Goal: Task Accomplishment & Management: Manage account settings

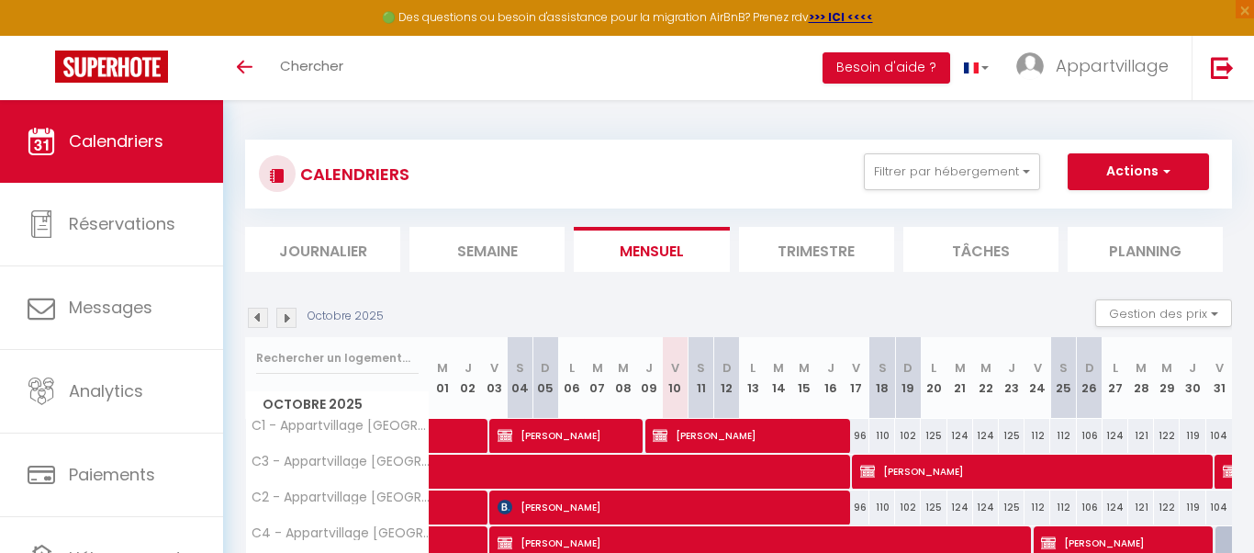
scroll to position [257, 0]
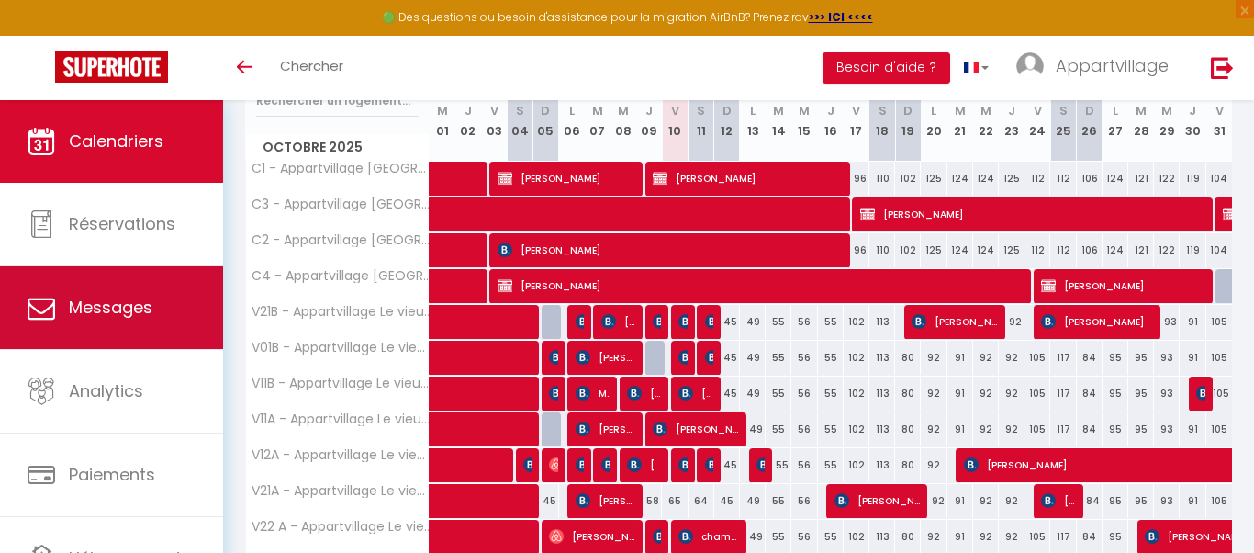
click at [144, 308] on span "Messages" at bounding box center [111, 307] width 84 height 23
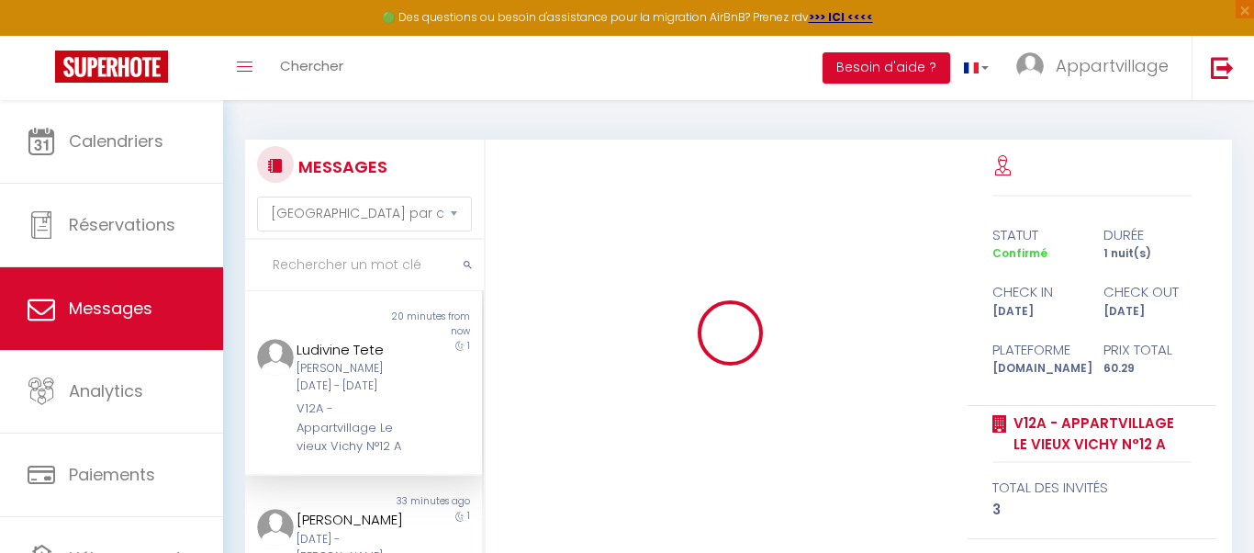
click at [319, 276] on input "text" at bounding box center [364, 265] width 239 height 51
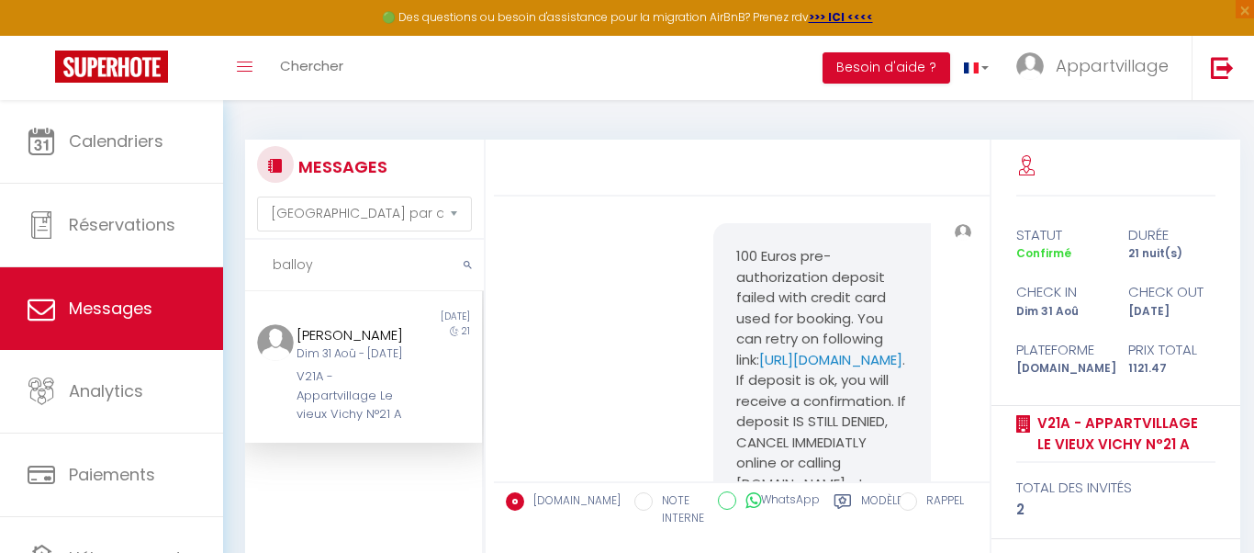
scroll to position [10986, 0]
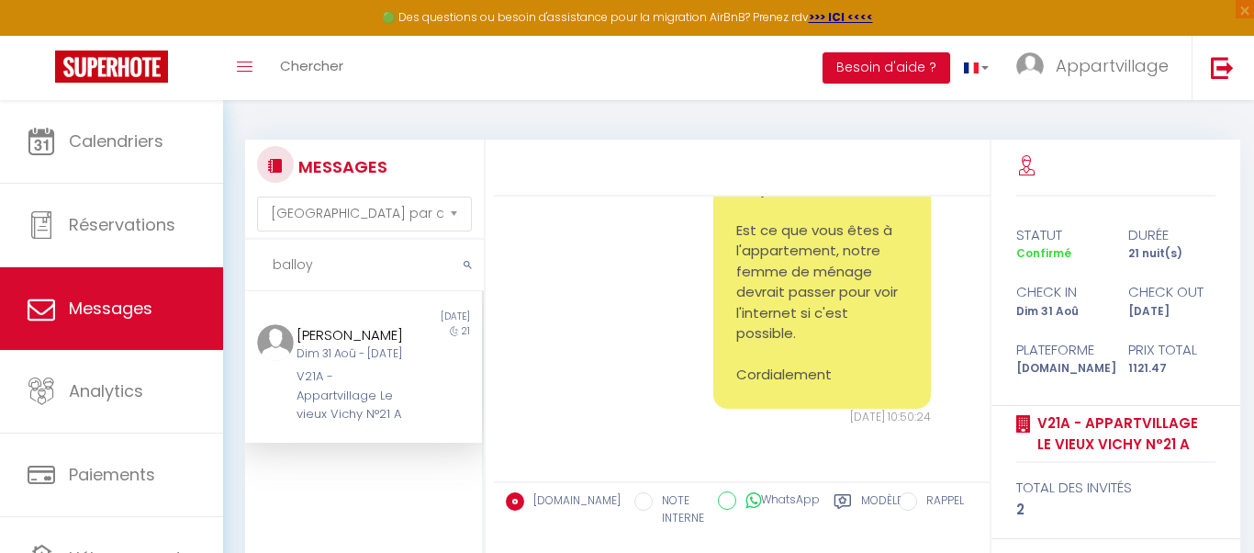
type input "balloy"
click at [523, 278] on div "Bonjour, Est ce que vous êtes à l'appartement, notre femme de ménage devrait pa…" at bounding box center [741, 290] width 483 height 343
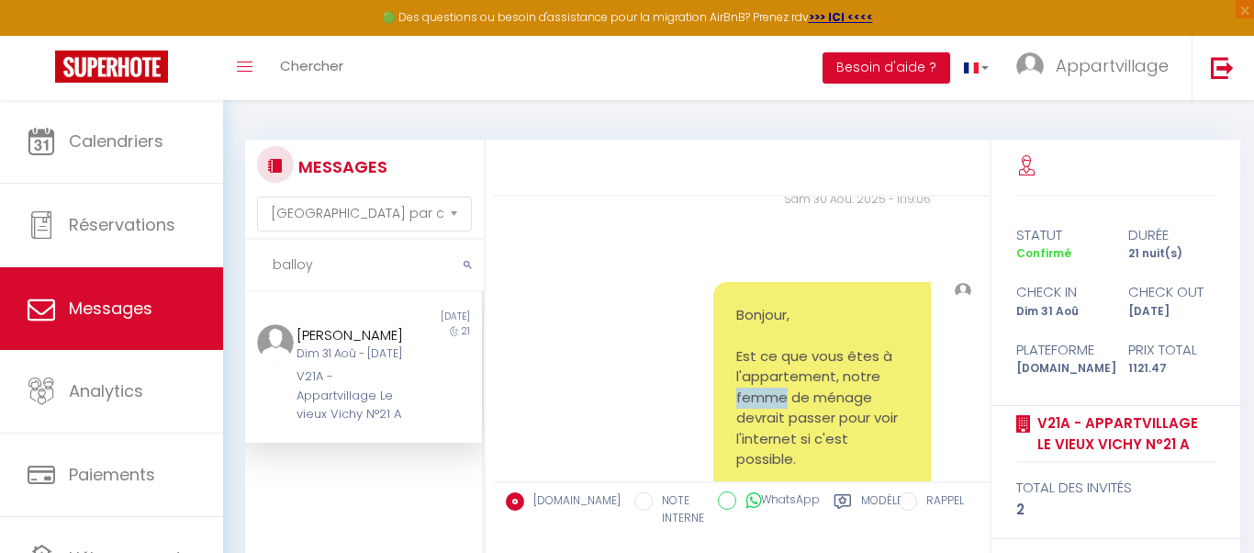
scroll to position [9994, 0]
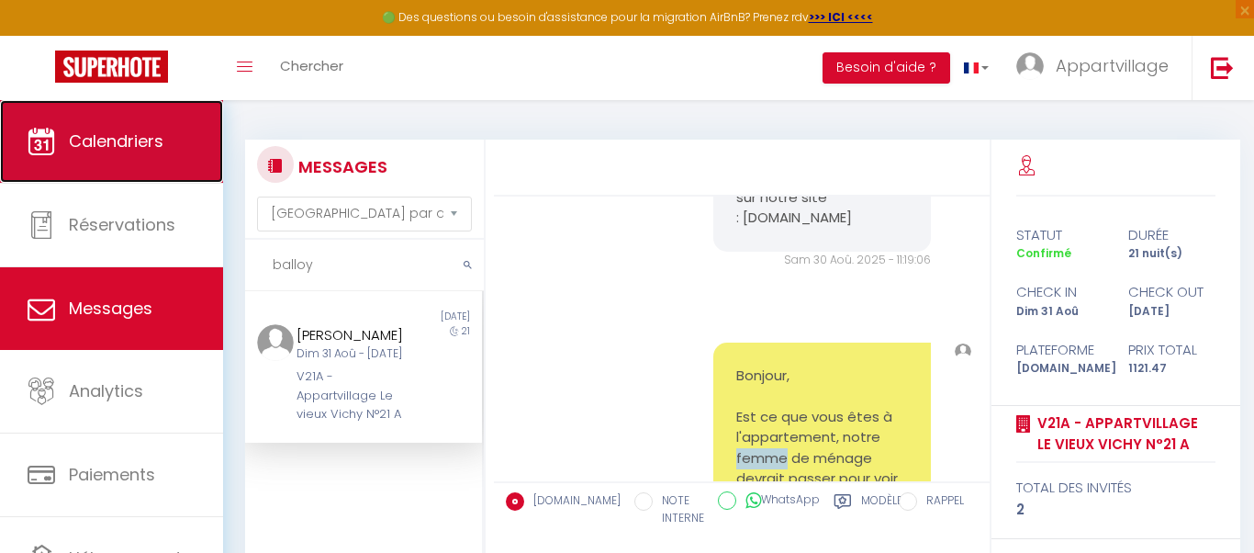
click at [198, 161] on link "Calendriers" at bounding box center [111, 141] width 223 height 83
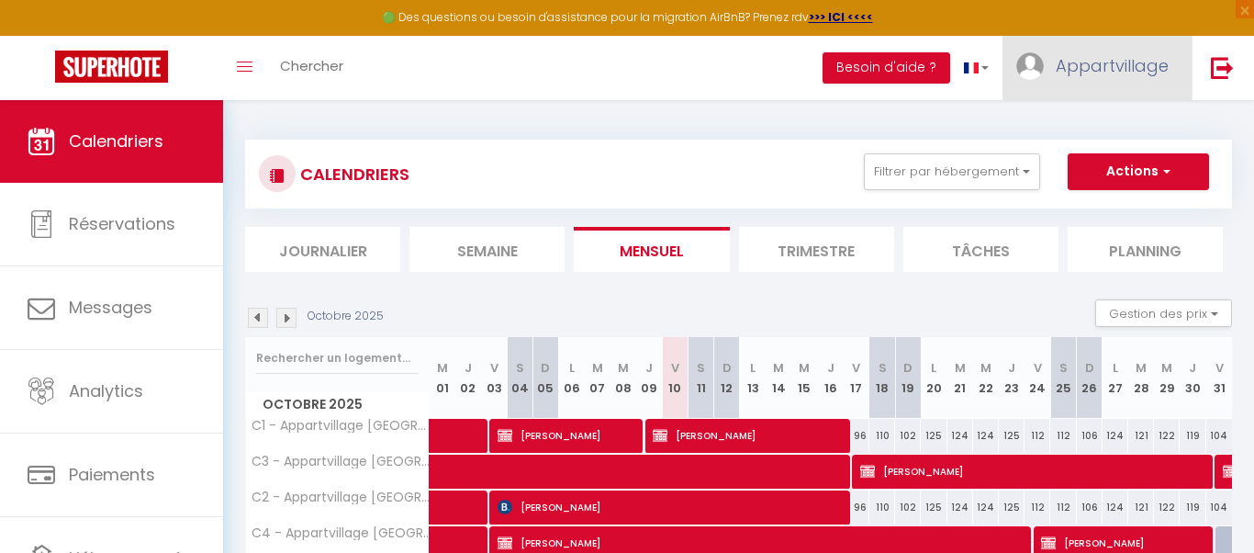
click at [1050, 69] on link "Appartvillage" at bounding box center [1097, 68] width 189 height 64
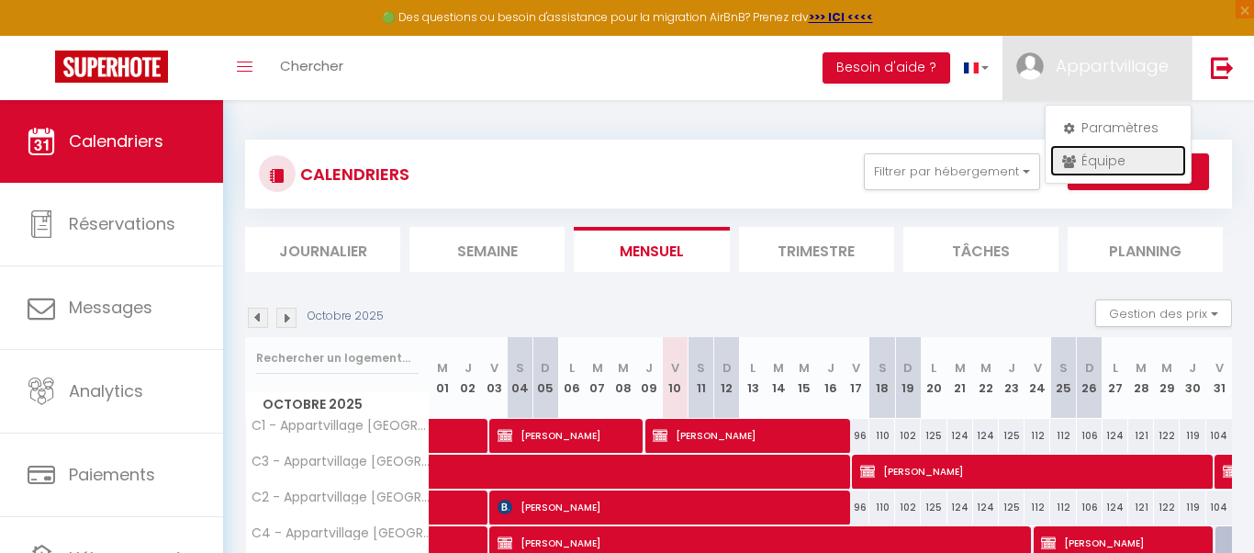
click at [1105, 164] on link "Équipe" at bounding box center [1118, 160] width 136 height 31
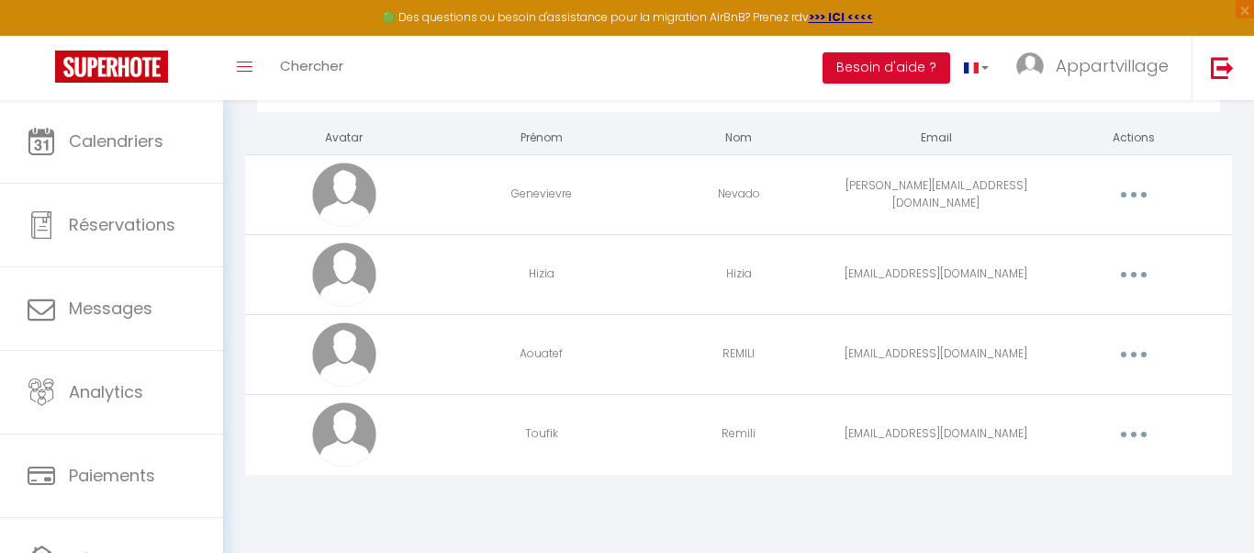
scroll to position [100, 0]
click at [839, 443] on td "[EMAIL_ADDRESS][DOMAIN_NAME]" at bounding box center [935, 433] width 197 height 80
click at [1131, 434] on icon "button" at bounding box center [1134, 434] width 6 height 6
click at [1054, 469] on link "Editer" at bounding box center [1086, 475] width 136 height 31
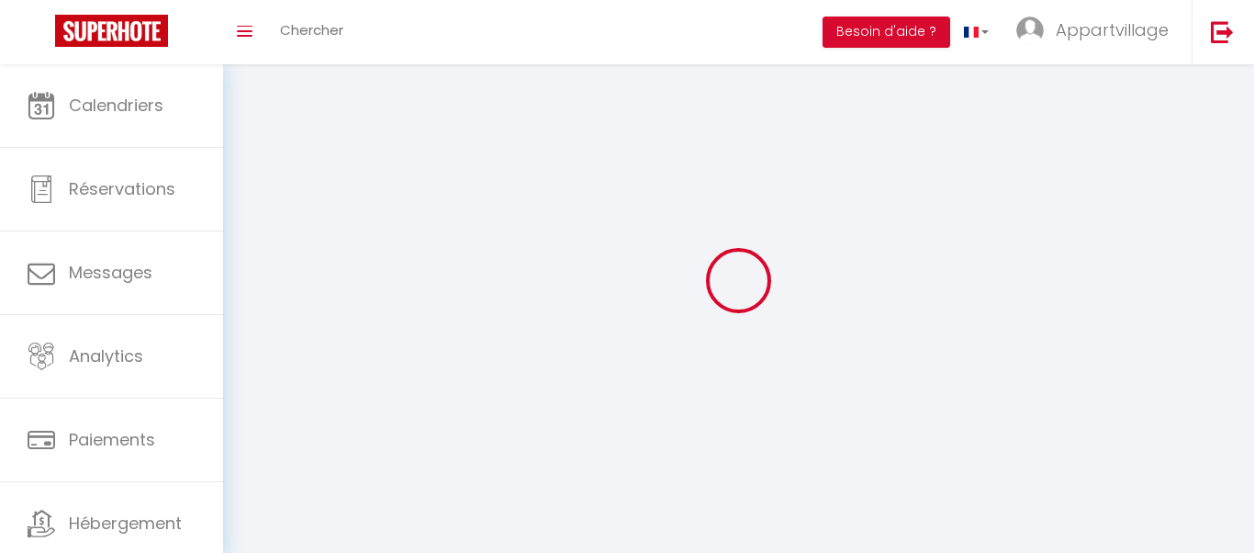
type input "Toufik"
type input "Remili"
type input "[EMAIL_ADDRESS][DOMAIN_NAME]"
type textarea "[URL][DOMAIN_NAME]"
checkbox input "true"
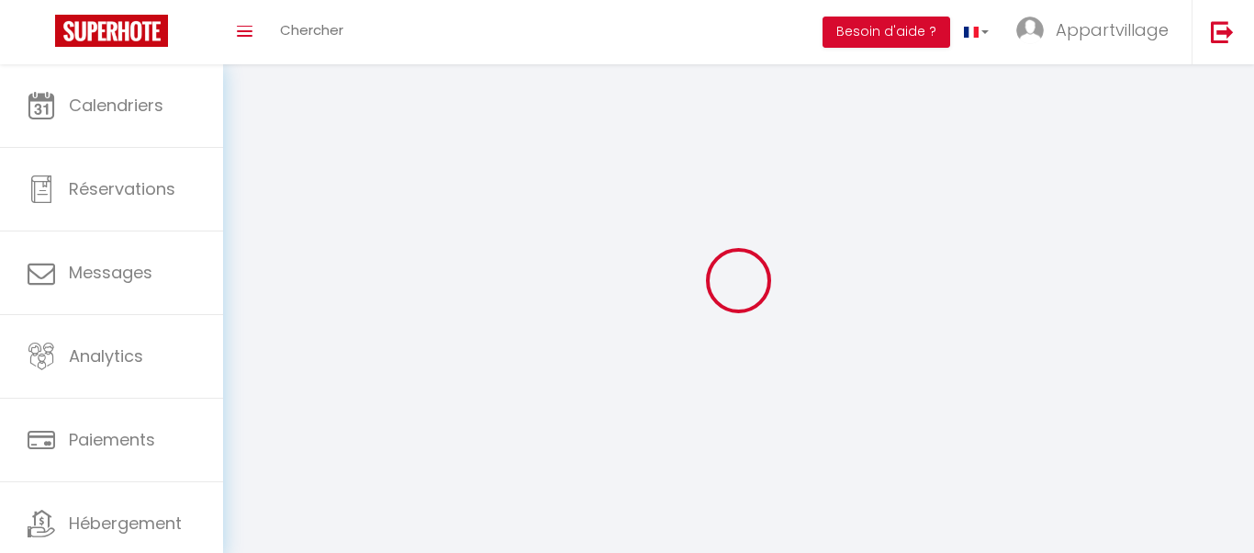
checkbox input "true"
checkbox input "false"
checkbox input "true"
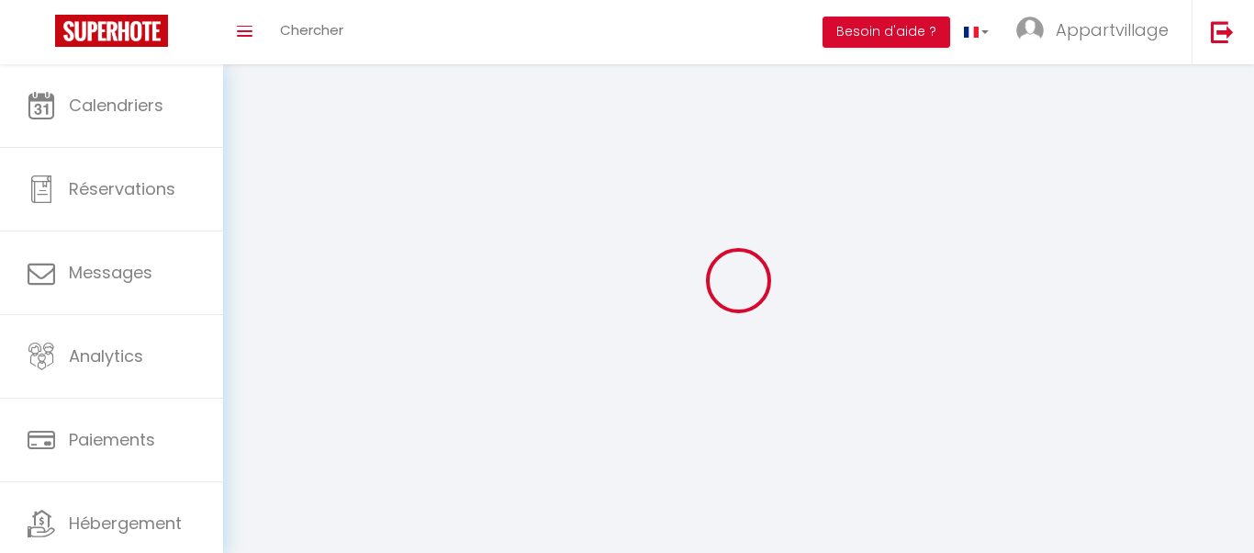
checkbox input "true"
checkbox input "false"
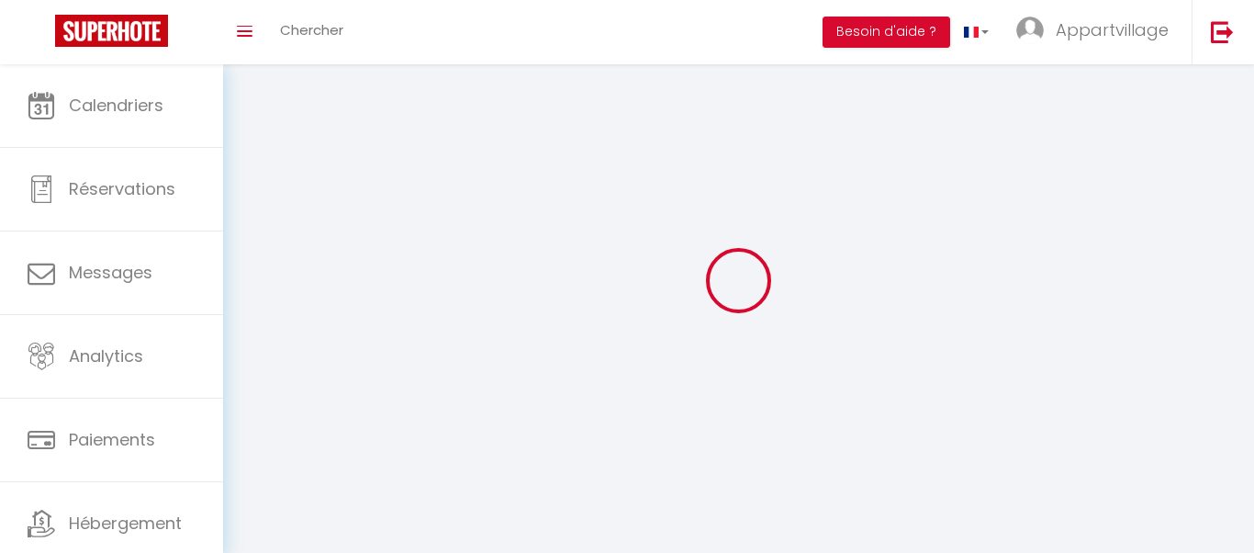
checkbox input "false"
checkbox input "true"
select select
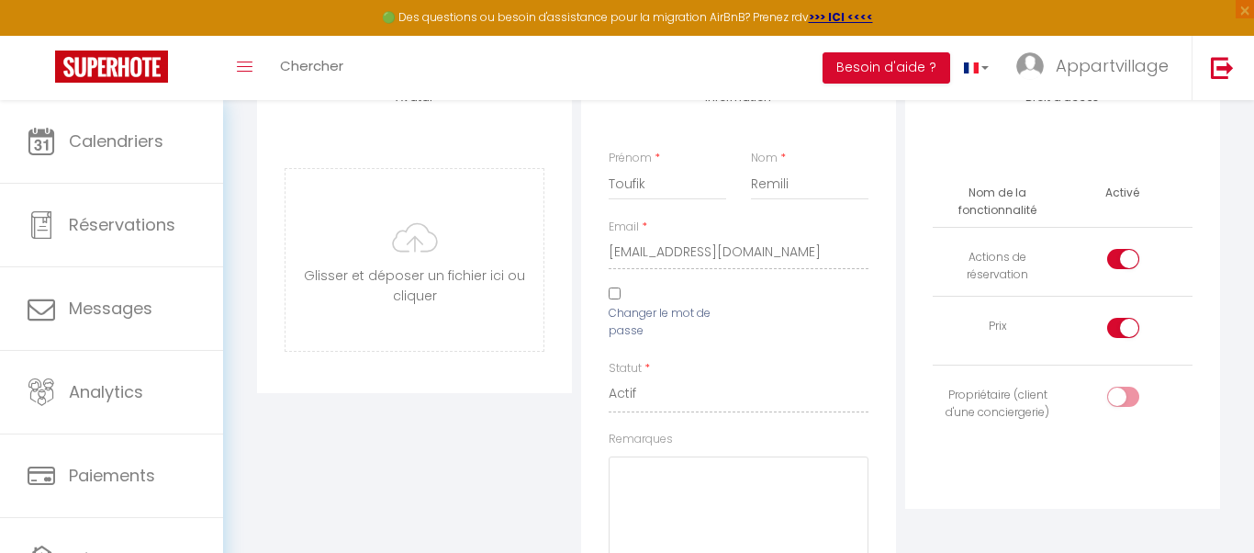
scroll to position [184, 0]
click at [621, 297] on div "Changer le mot de passe" at bounding box center [668, 319] width 142 height 59
click at [618, 297] on input "Changer le mot de passe" at bounding box center [615, 296] width 12 height 12
click at [704, 403] on icon at bounding box center [703, 396] width 18 height 18
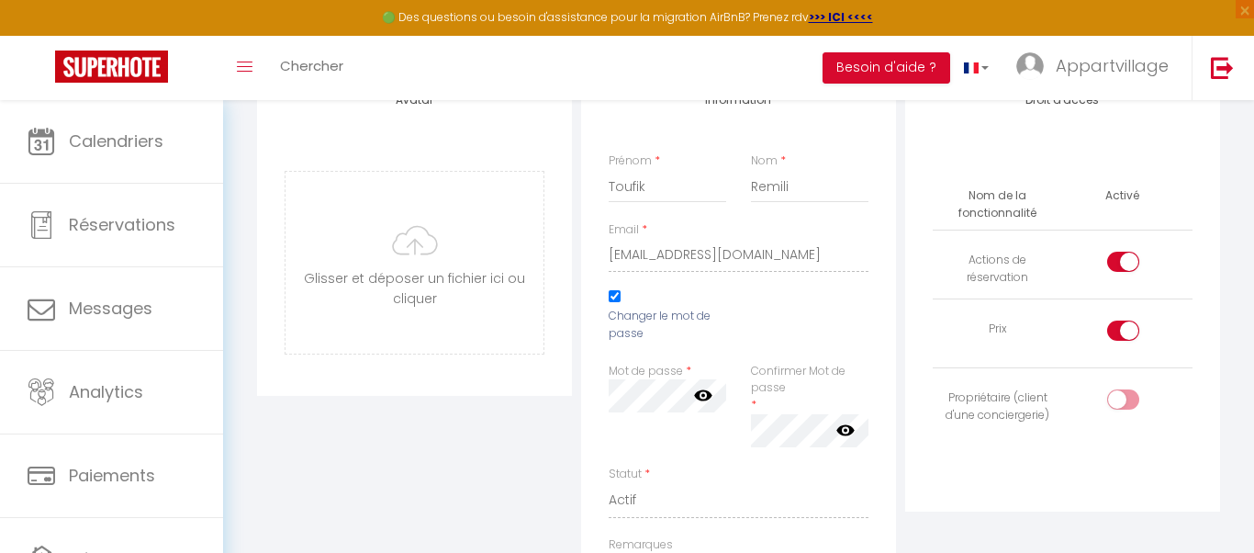
click at [613, 293] on input "Changer le mot de passe" at bounding box center [615, 296] width 12 height 12
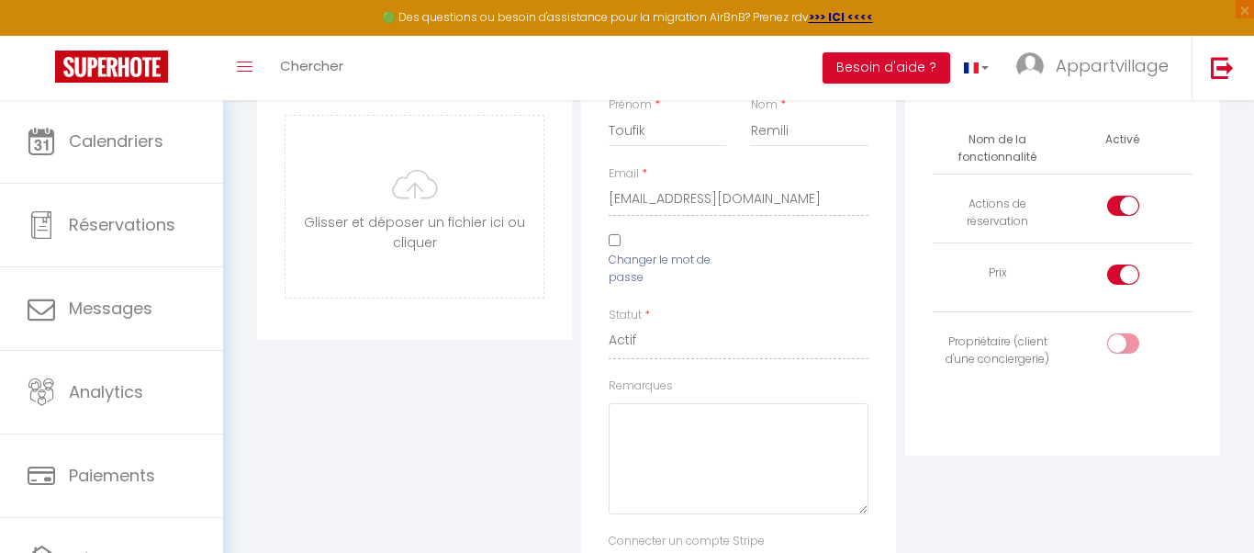
scroll to position [257, 0]
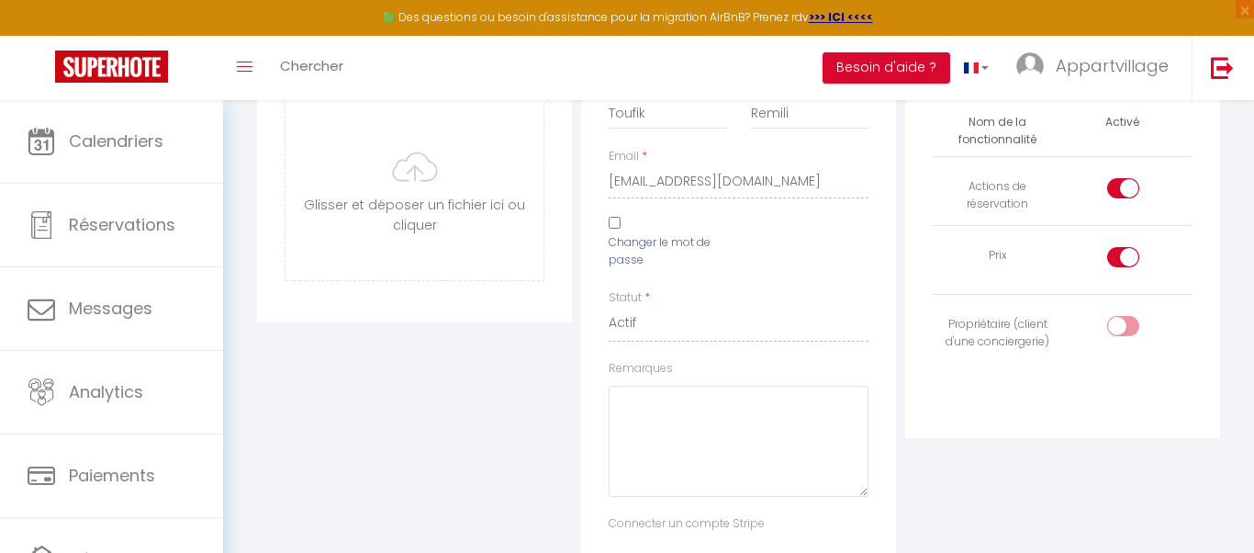
click at [615, 223] on input "Changer le mot de passe" at bounding box center [615, 223] width 12 height 12
checkbox input "true"
click at [781, 328] on div "Confirmer Mot de passe * false" at bounding box center [810, 331] width 118 height 85
click at [782, 306] on label "Confirmer Mot de passe" at bounding box center [810, 306] width 118 height 35
click at [441, 301] on div "Avatar [PERSON_NAME] et déposer un fichier ici ou cliquer Ooops, something wron…" at bounding box center [414, 159] width 315 height 325
